Goal: Task Accomplishment & Management: Manage account settings

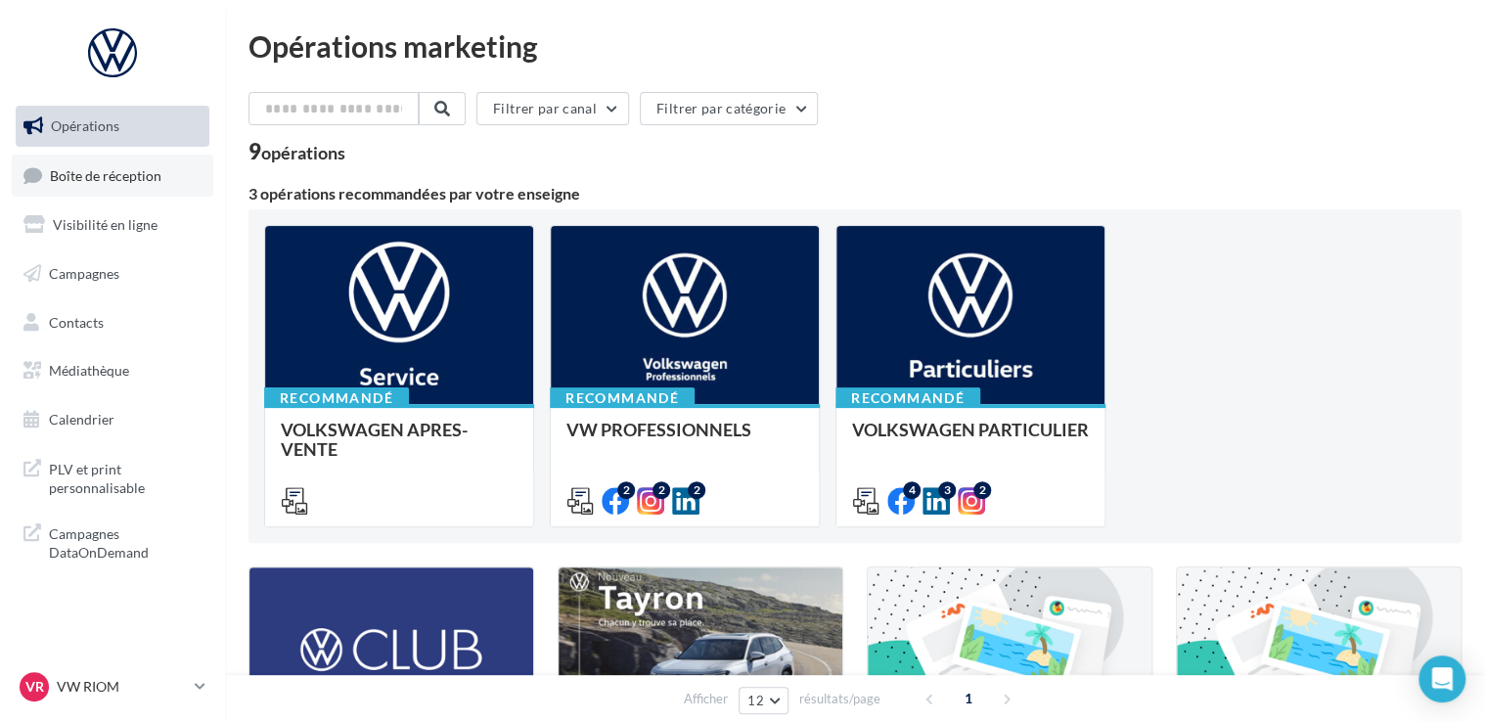
click at [153, 170] on span "Boîte de réception" at bounding box center [106, 174] width 112 height 17
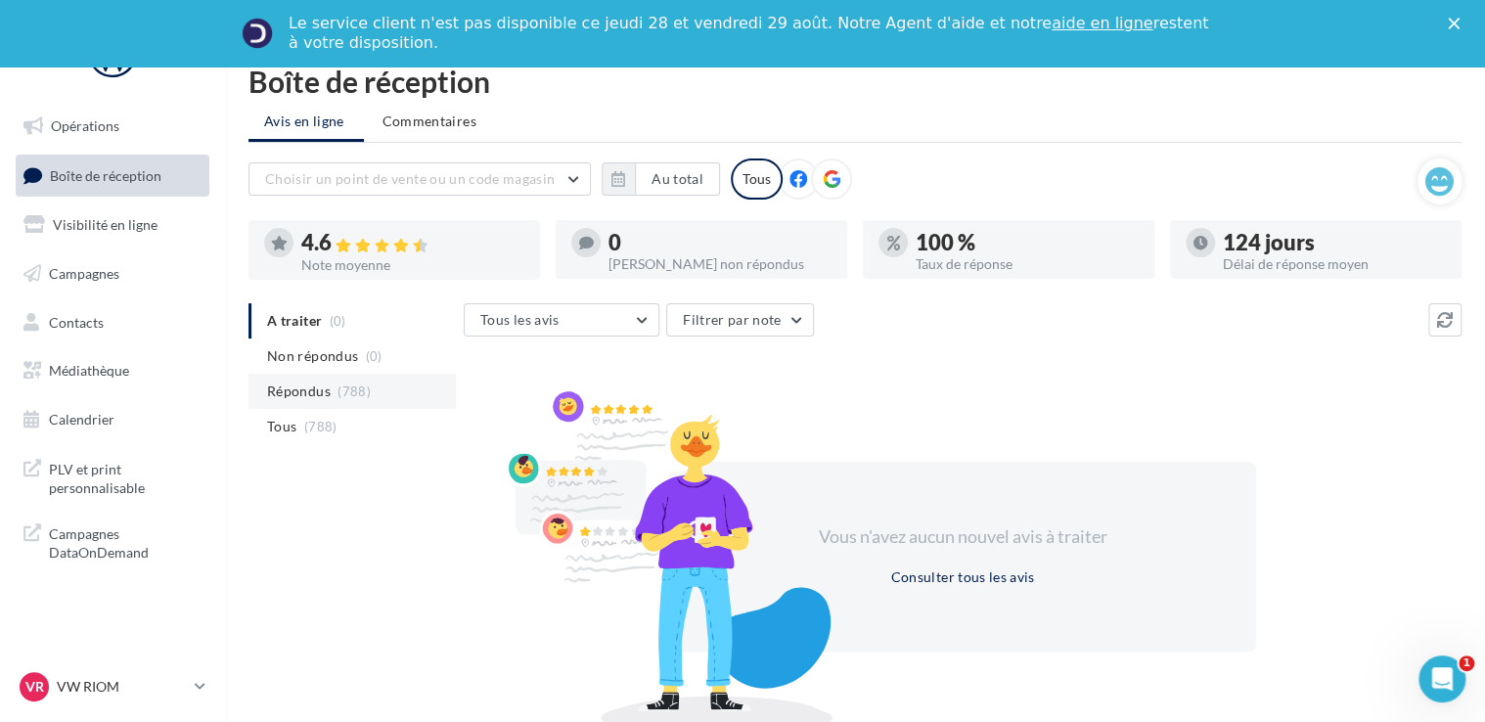
click at [337, 382] on li "Répondus (788)" at bounding box center [352, 391] width 207 height 35
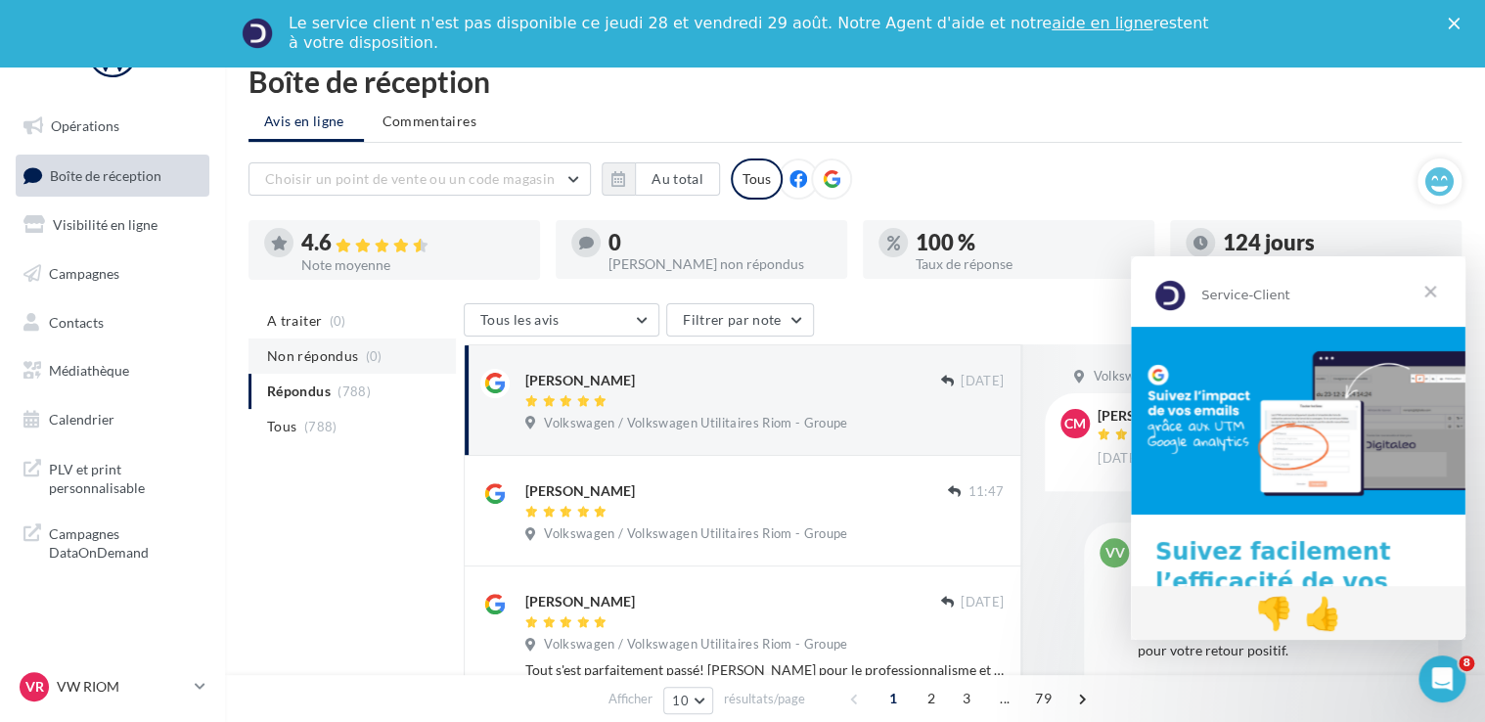
click at [321, 357] on span "Non répondus" at bounding box center [312, 356] width 91 height 20
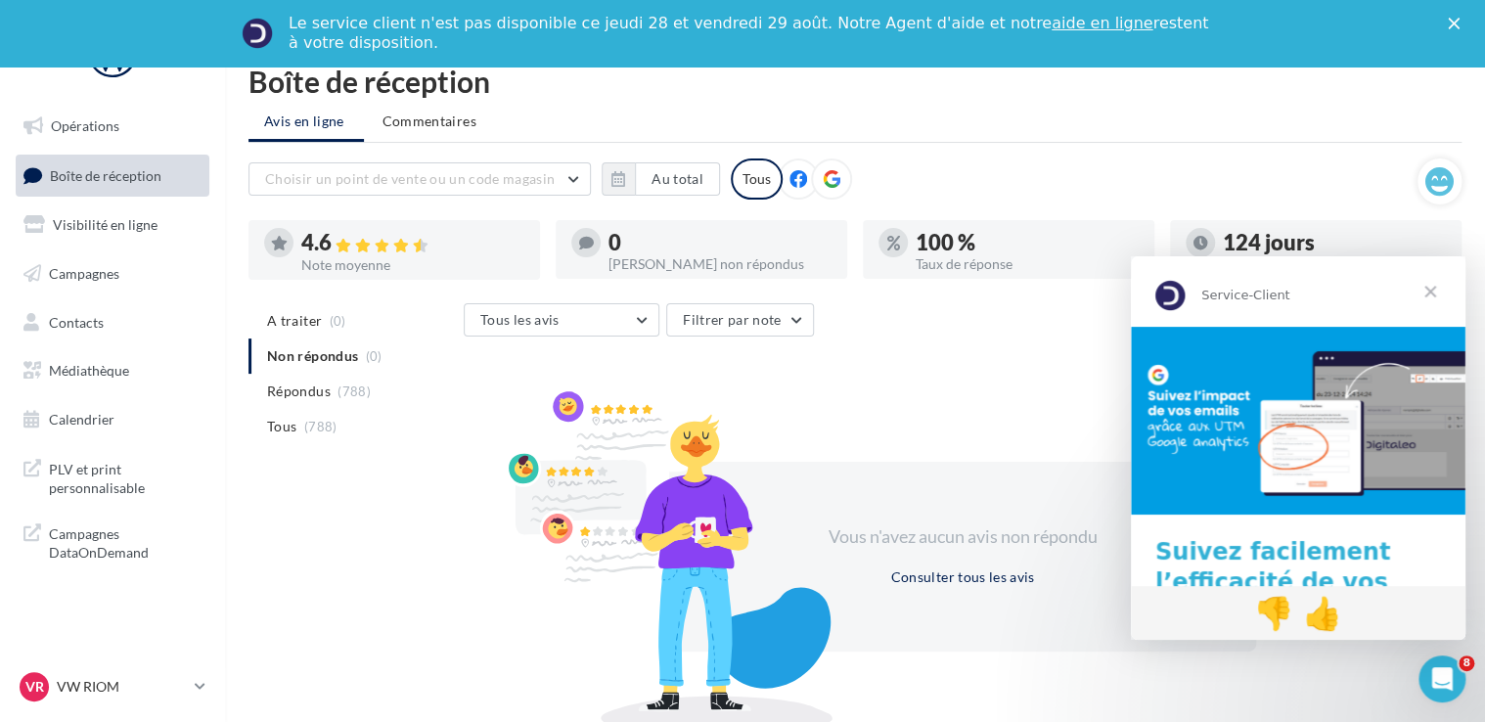
click at [1433, 295] on span "Fermer" at bounding box center [1430, 291] width 70 height 70
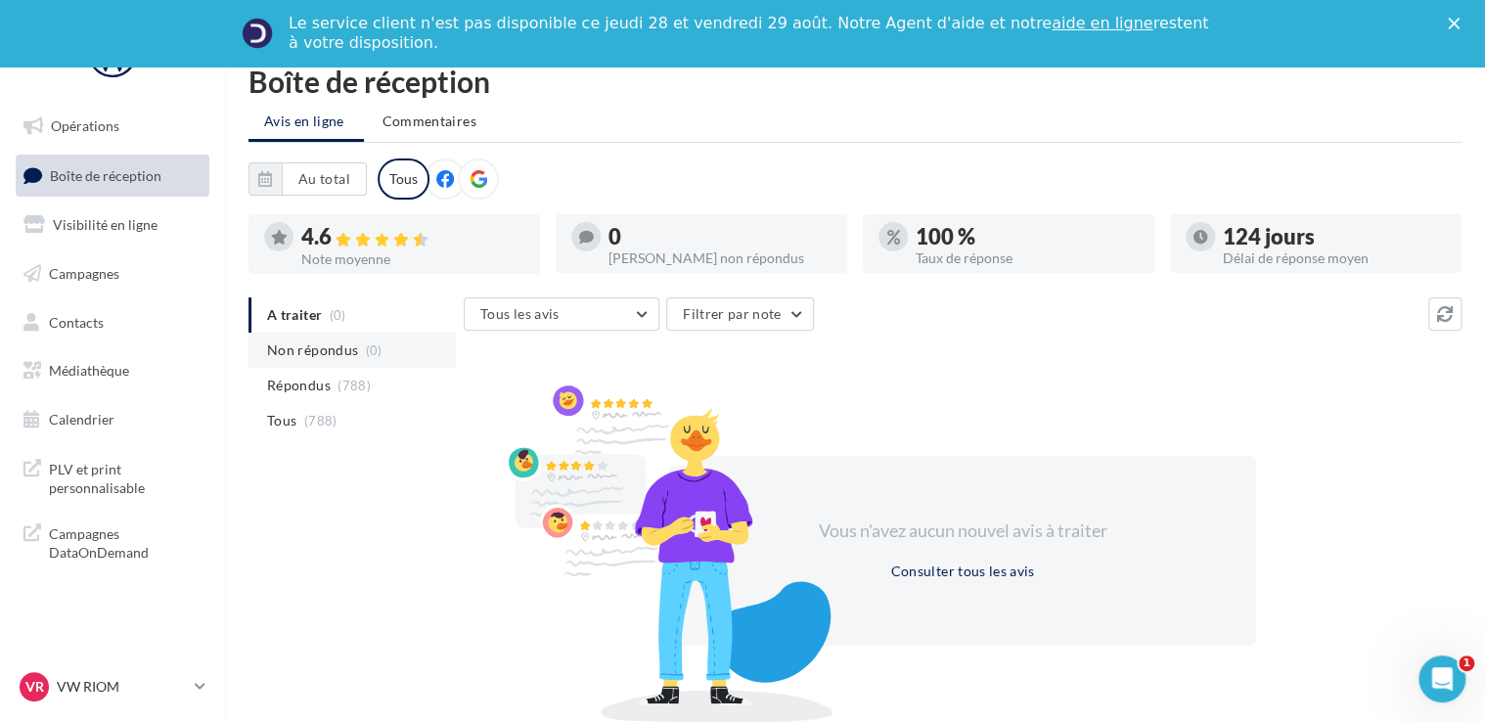
click at [344, 358] on span "Non répondus" at bounding box center [312, 351] width 91 height 20
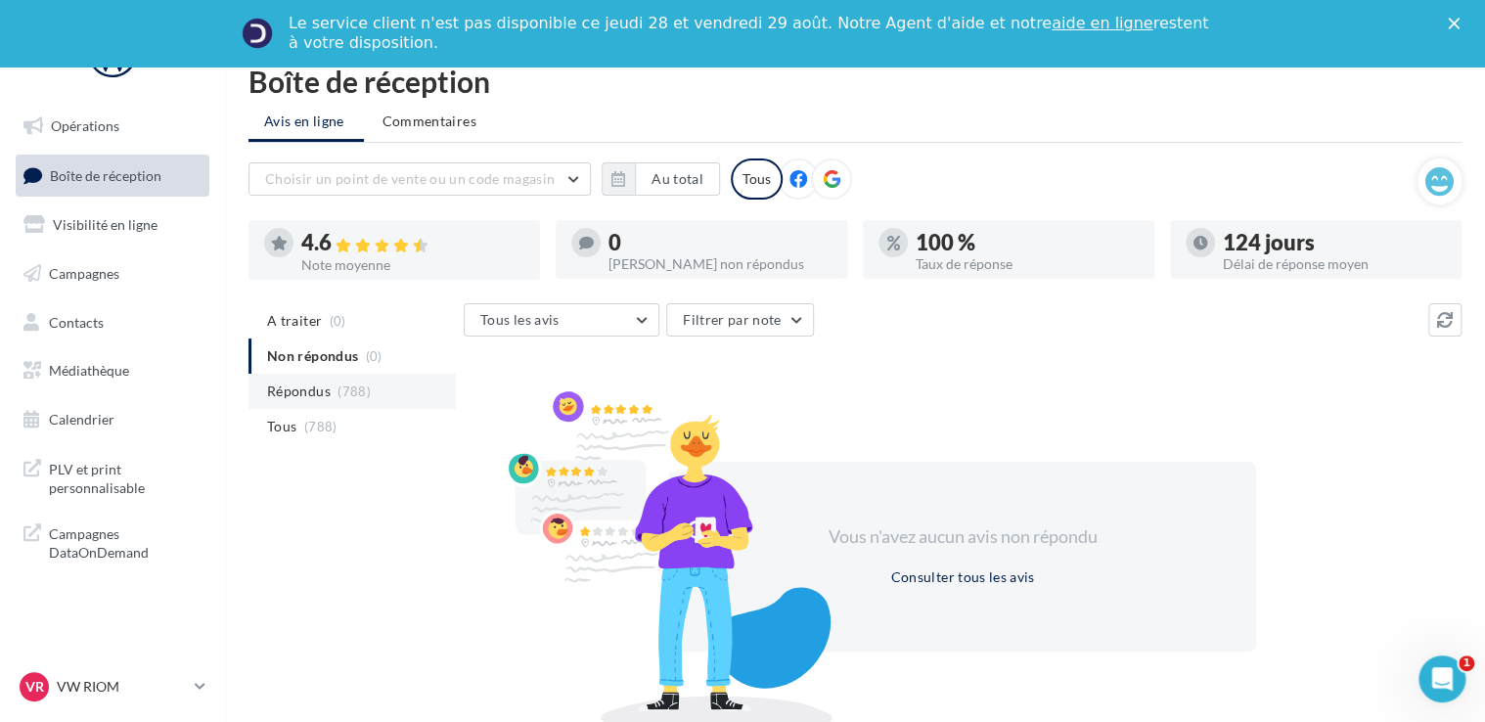
click at [339, 384] on span "(788)" at bounding box center [354, 392] width 33 height 16
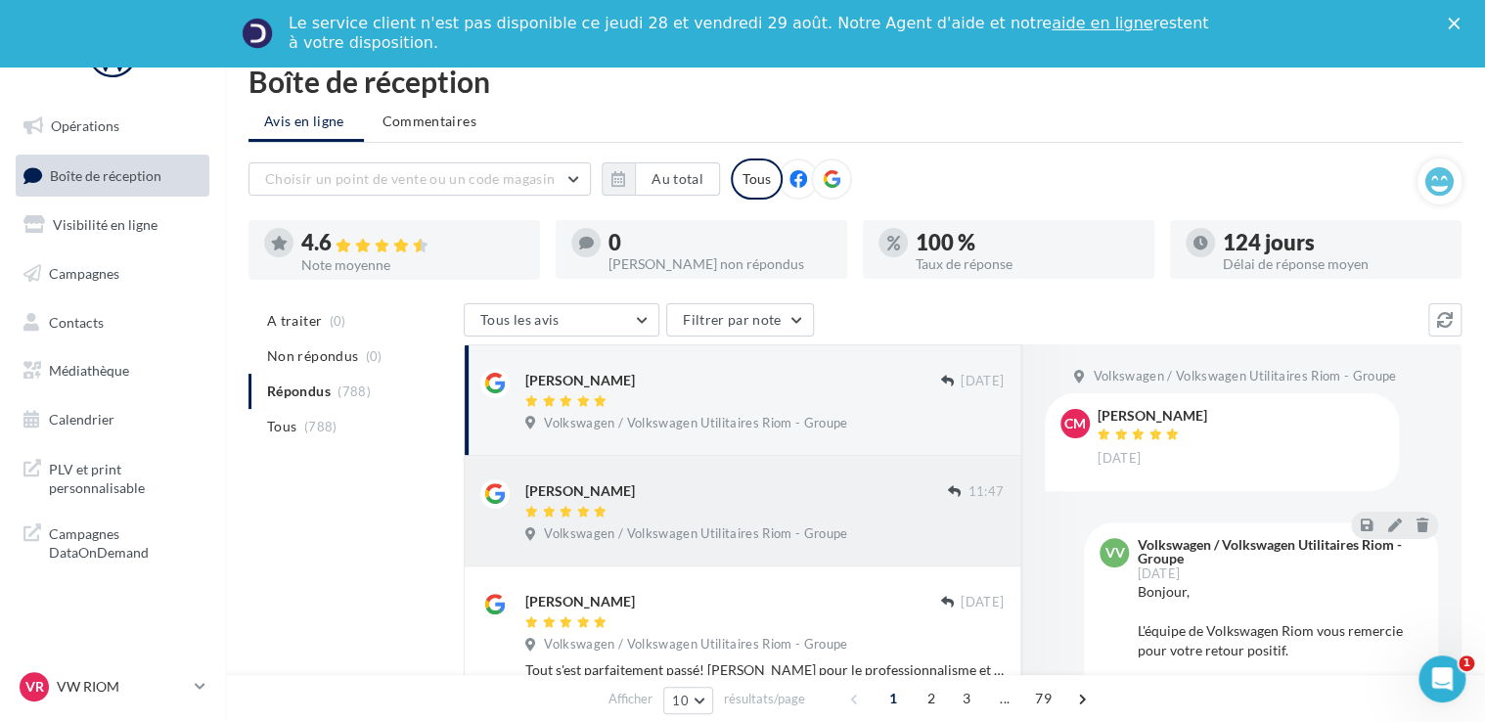
click at [720, 499] on div "[PERSON_NAME]" at bounding box center [736, 489] width 423 height 21
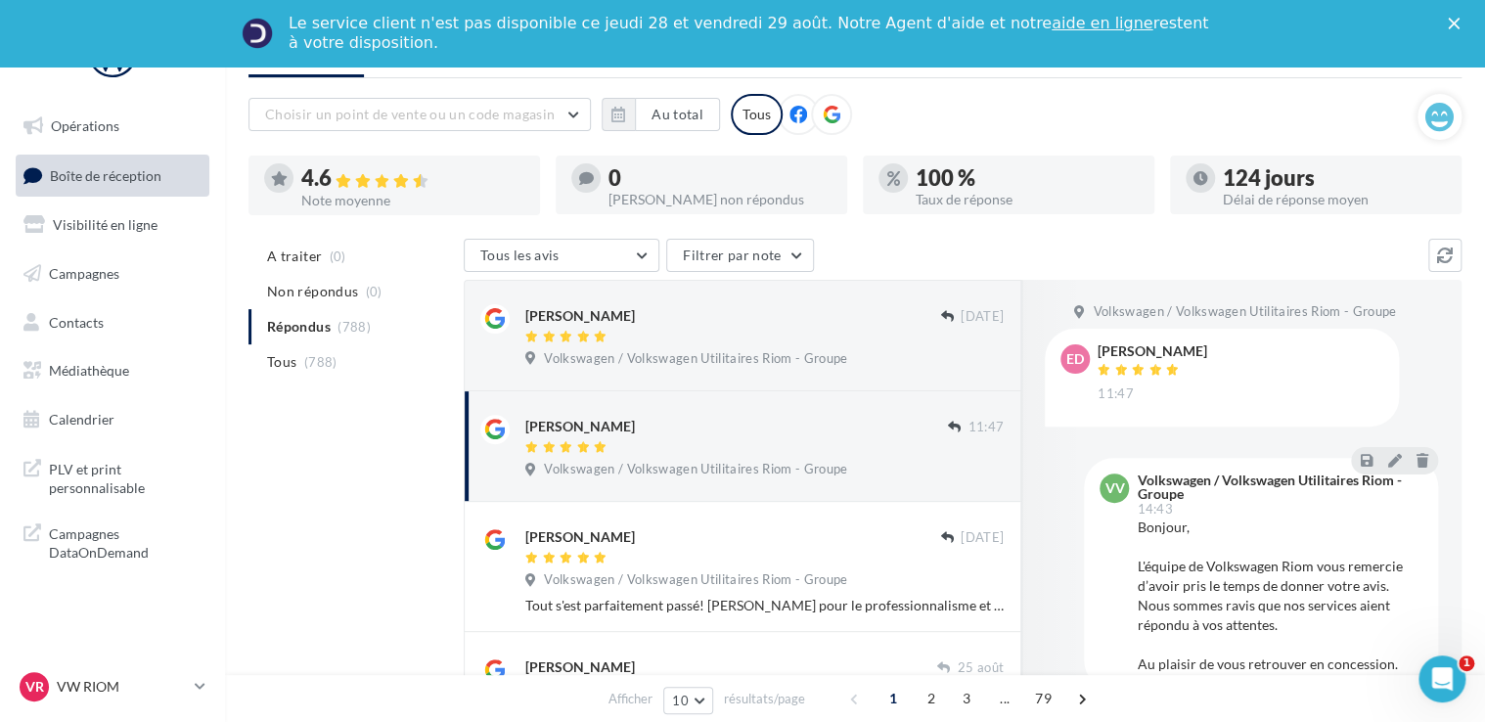
scroll to position [98, 0]
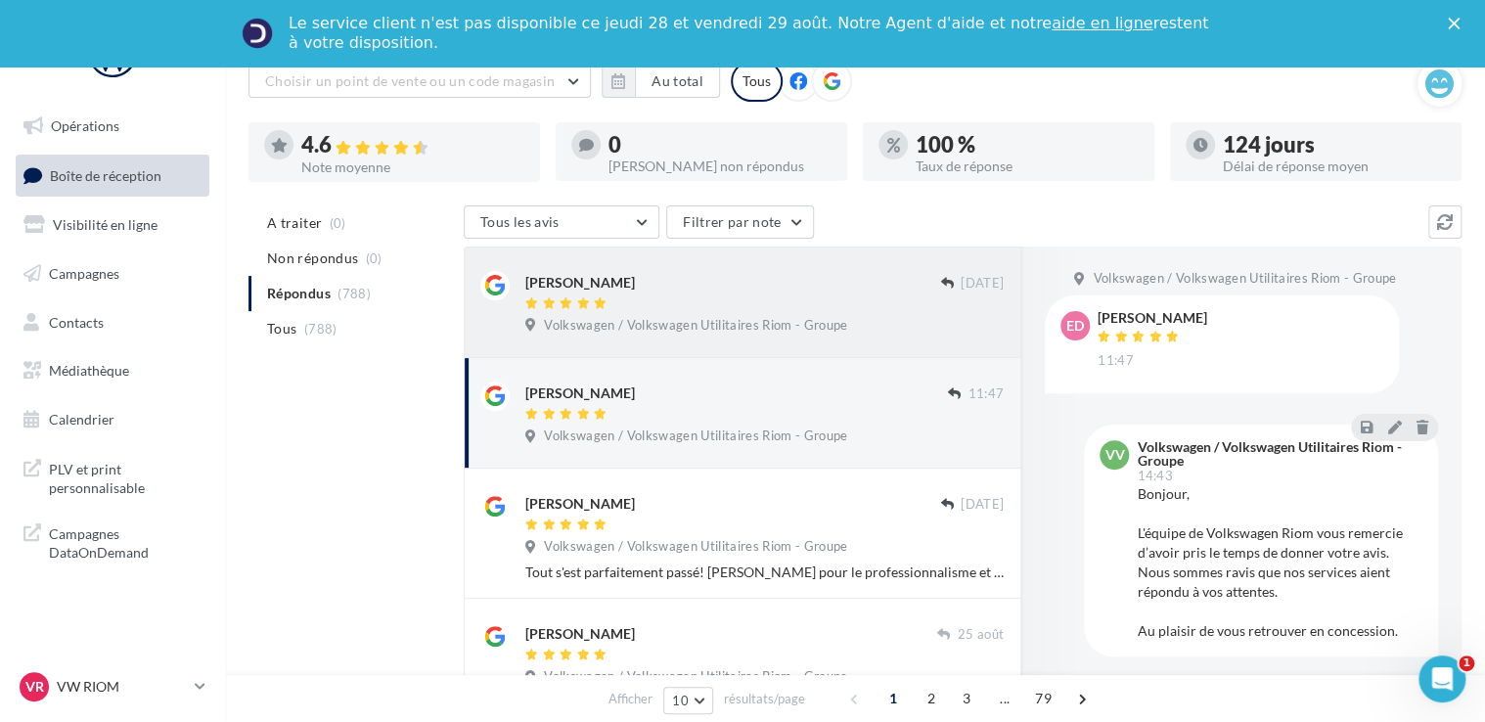
click at [808, 292] on div "[PERSON_NAME]" at bounding box center [732, 281] width 415 height 21
